Goal: Check status: Check status

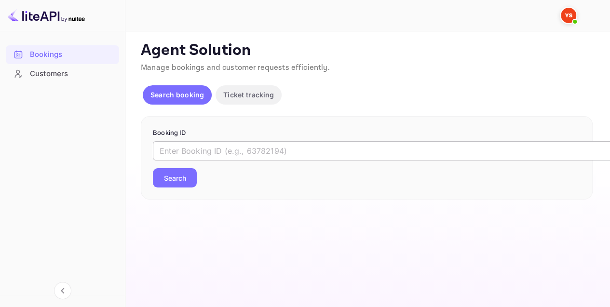
click at [198, 145] on input "text" at bounding box center [394, 150] width 482 height 19
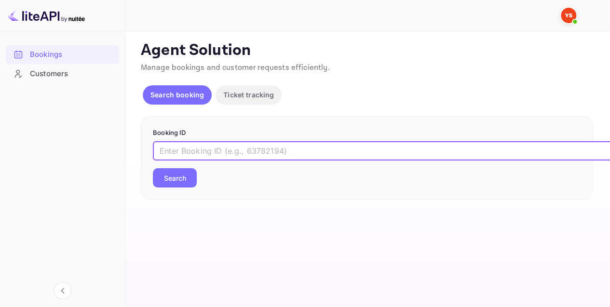
paste input "9842664"
type input "9842664"
click at [164, 172] on button "Search" at bounding box center [175, 177] width 44 height 19
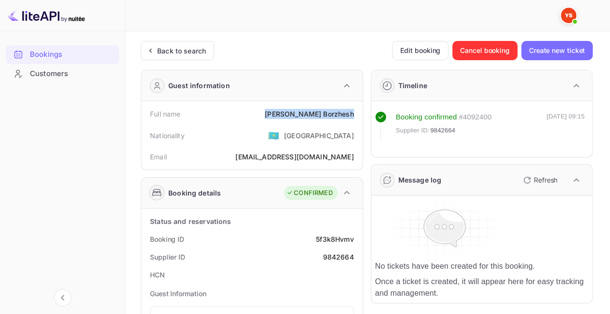
drag, startPoint x: 267, startPoint y: 112, endPoint x: 355, endPoint y: 114, distance: 88.2
click at [355, 114] on div "Full name [PERSON_NAME]" at bounding box center [252, 114] width 214 height 18
copy div "Azheu [PERSON_NAME]"
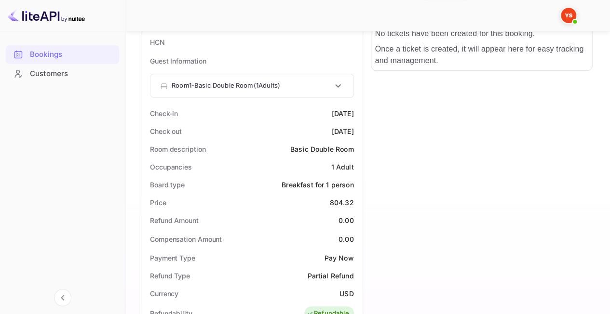
scroll to position [289, 0]
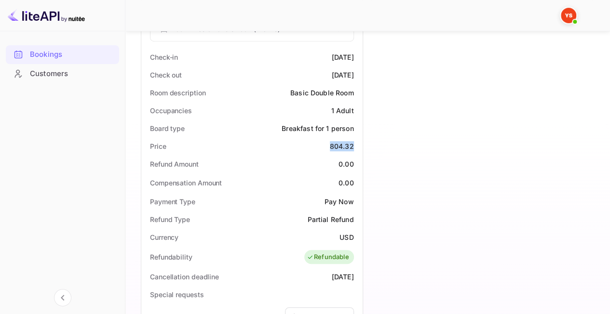
drag, startPoint x: 325, startPoint y: 143, endPoint x: 361, endPoint y: 147, distance: 36.4
click at [361, 146] on div "Status and reservations Booking ID 5f3k8Hvmv Supplier ID 9842664 HCN Guest Info…" at bounding box center [251, 230] width 221 height 622
copy div "804.32"
